Goal: Transaction & Acquisition: Purchase product/service

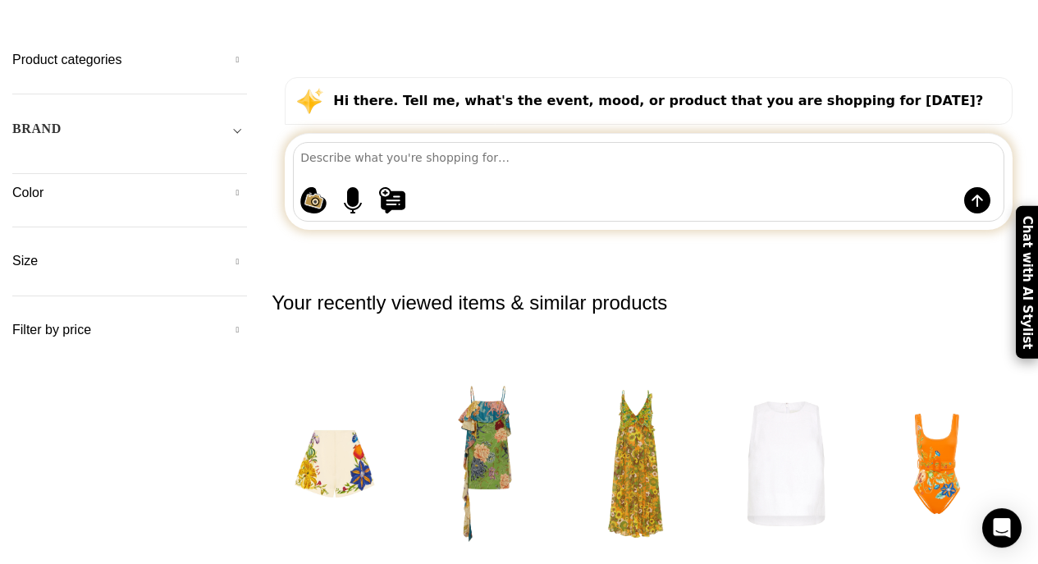
scroll to position [178, 0]
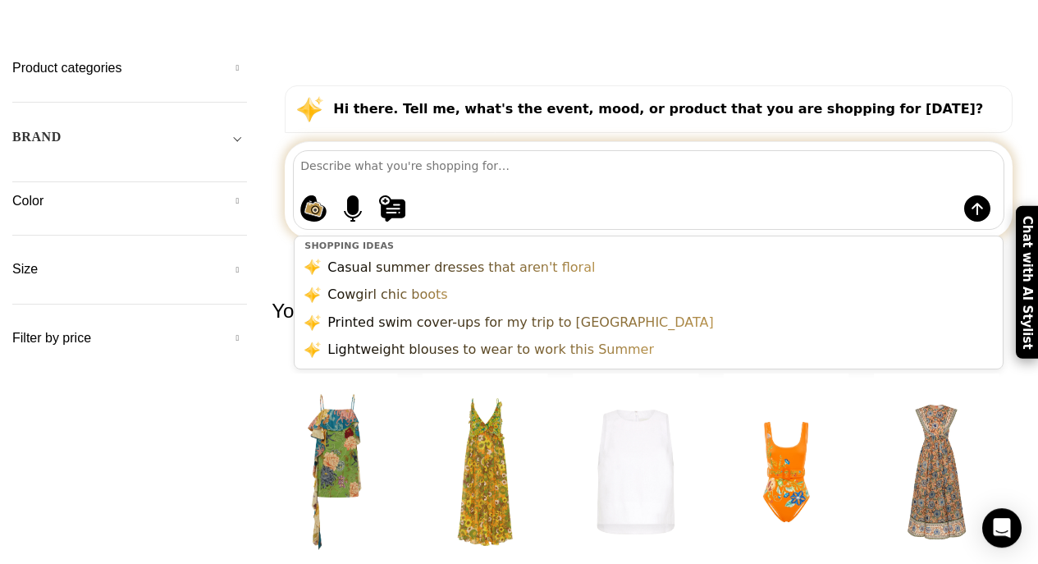
click at [338, 151] on textarea at bounding box center [651, 165] width 703 height 29
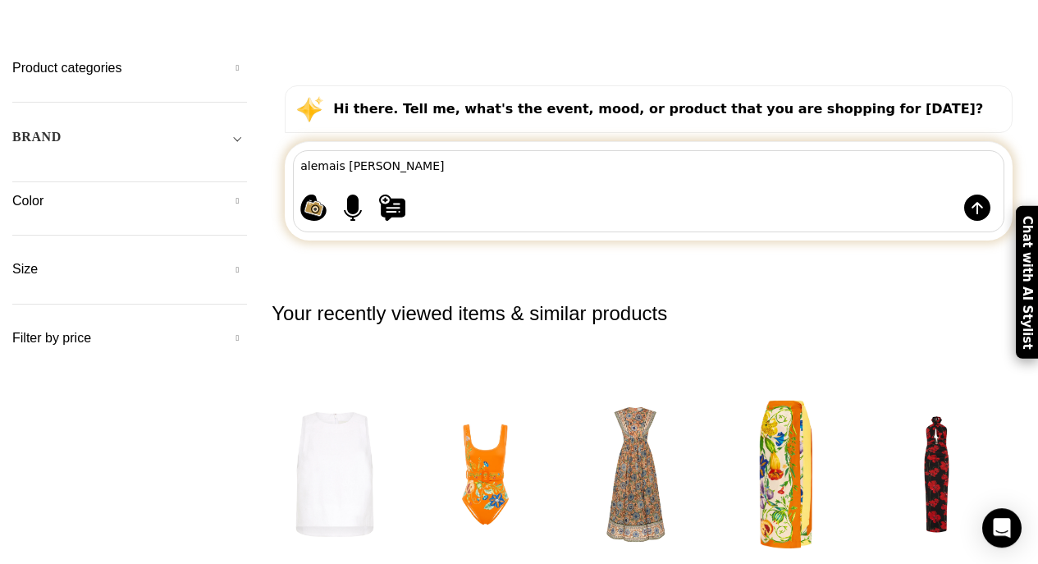
type textarea "alemais [PERSON_NAME] gown"
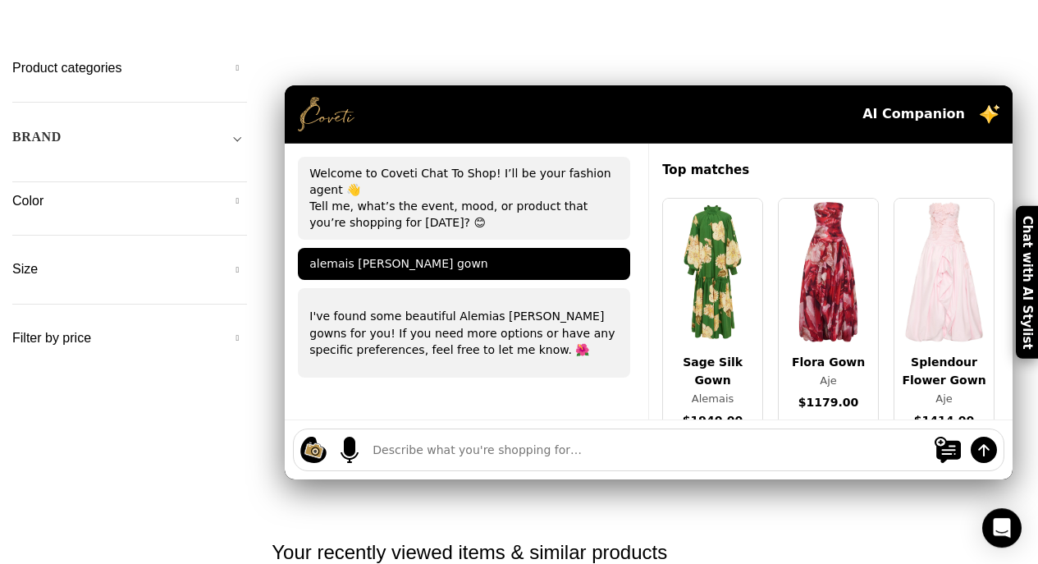
scroll to position [0, 0]
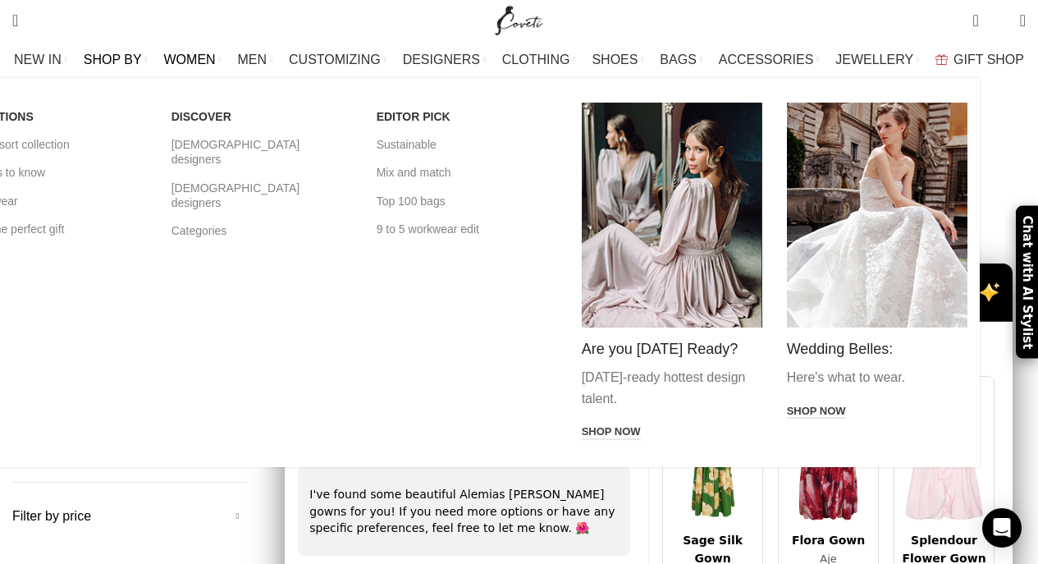
click at [142, 58] on span "SHOP BY" at bounding box center [113, 60] width 58 height 16
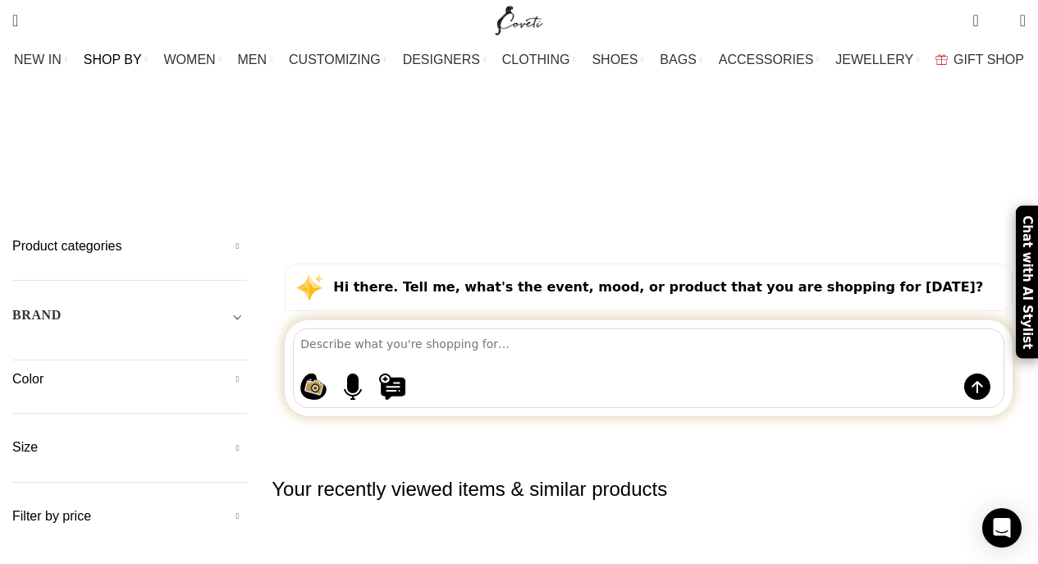
click at [1000, 21] on span "2" at bounding box center [1000, 21] width 0 height 0
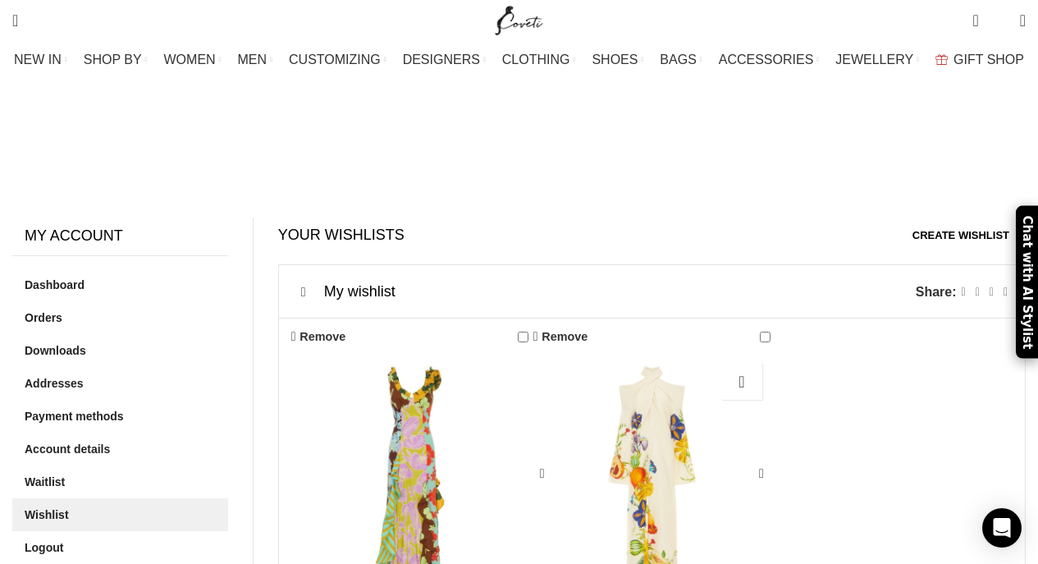
click at [645, 355] on div "Flores Gown" at bounding box center [652, 473] width 48 height 237
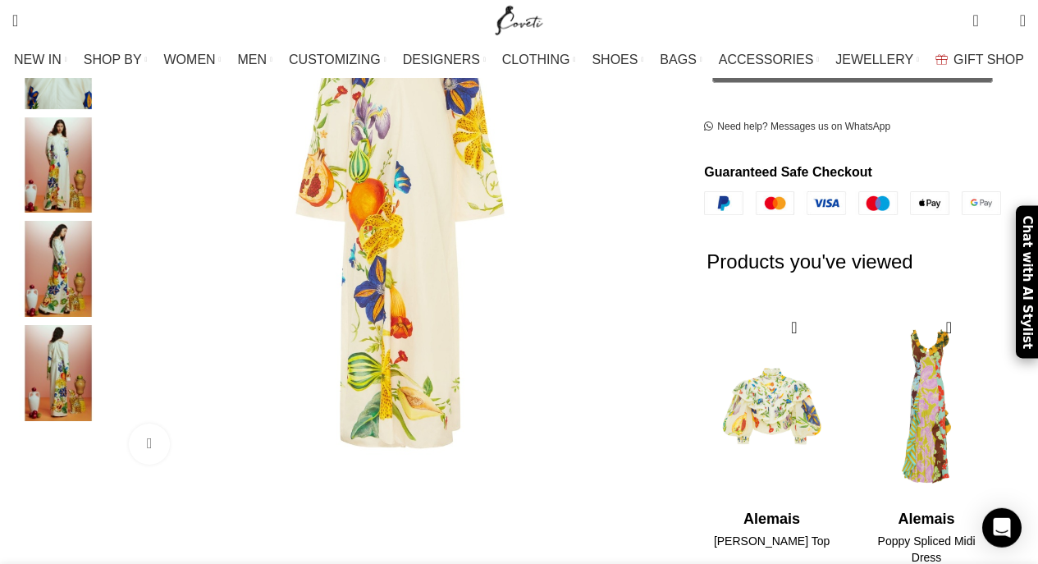
scroll to position [480, 0]
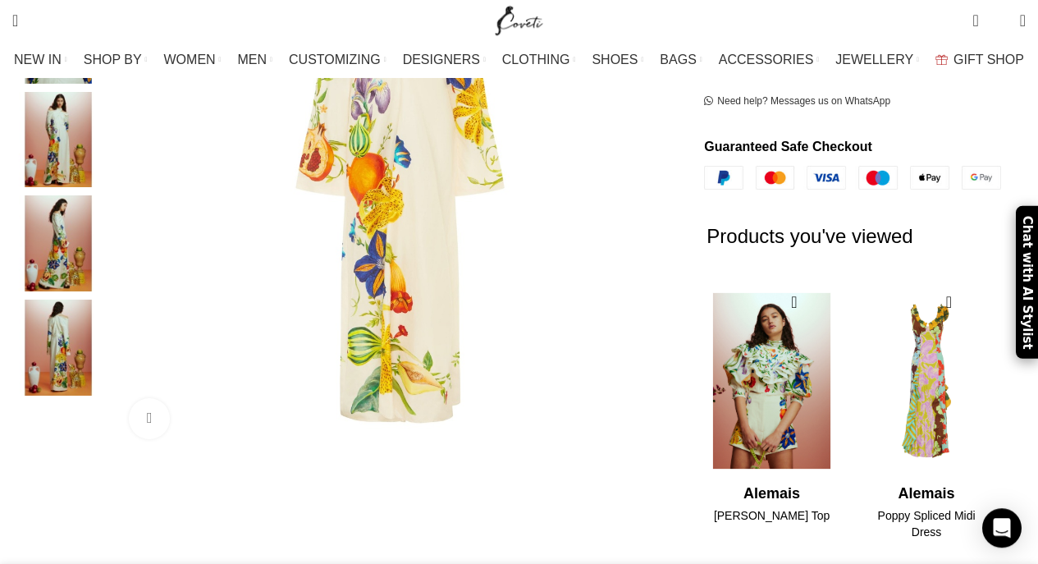
click at [778, 356] on img "1 / 2" at bounding box center [772, 381] width 134 height 203
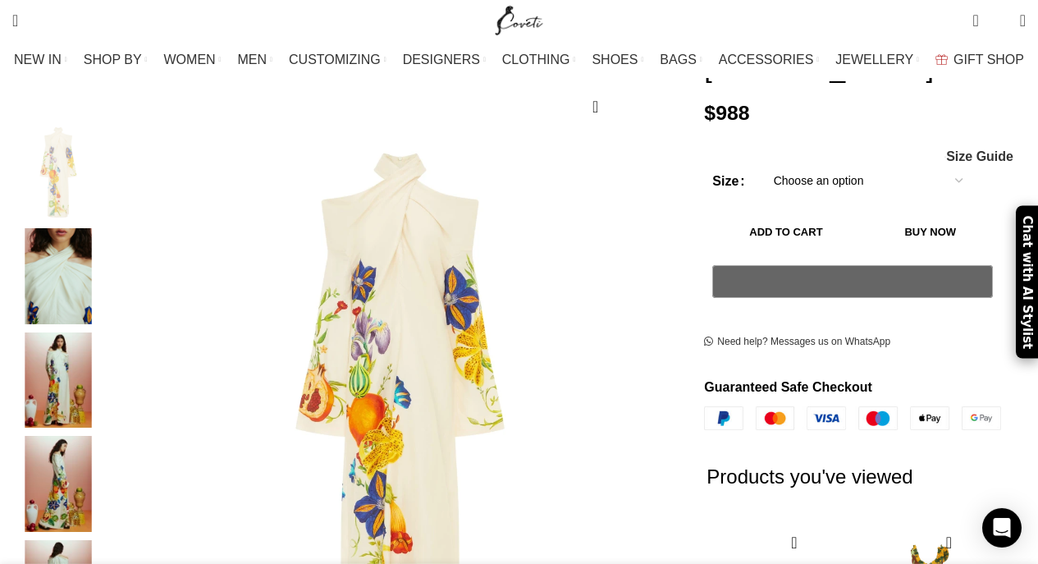
scroll to position [247, 0]
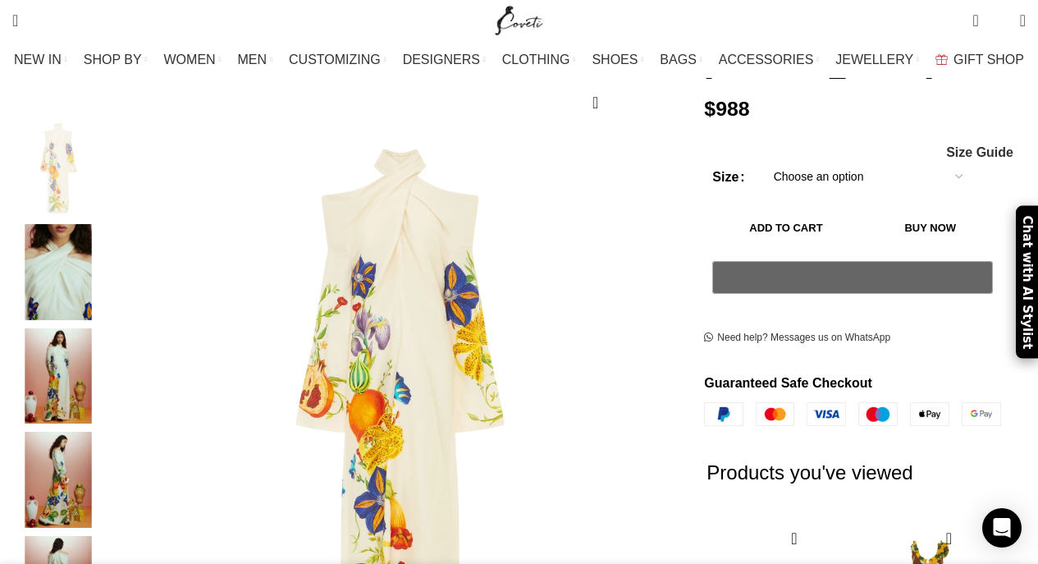
select select "10-uk"
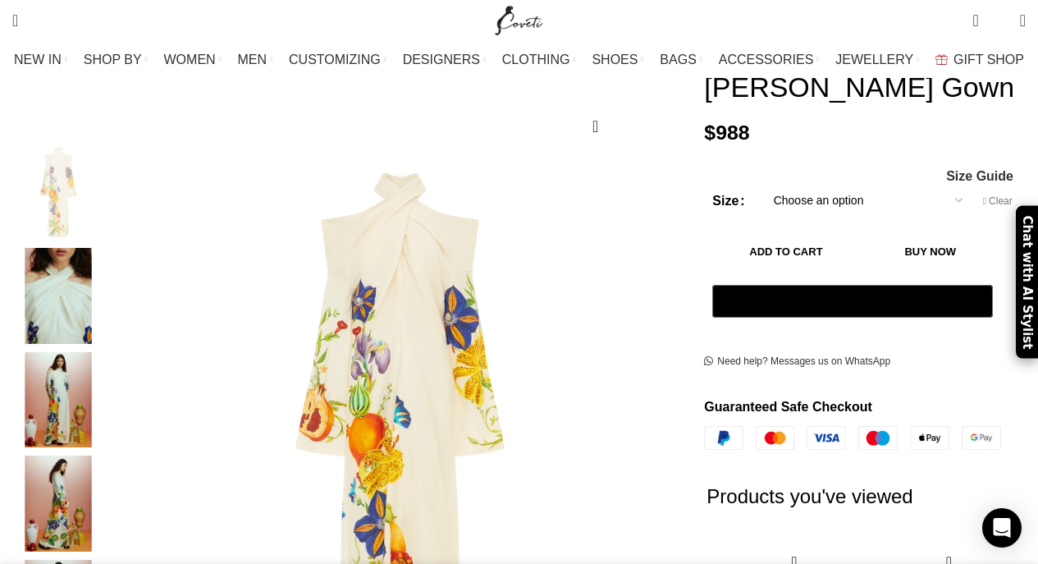
scroll to position [219, 0]
click at [70, 286] on img "2 / 5" at bounding box center [58, 297] width 100 height 96
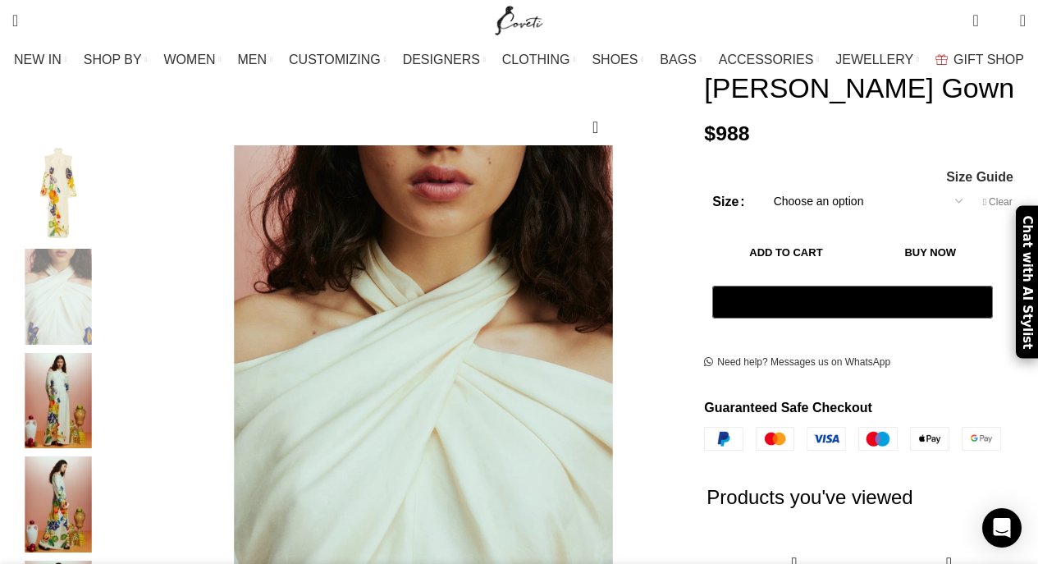
click at [1000, 21] on span "2" at bounding box center [1000, 21] width 0 height 0
